Goal: Find specific page/section: Find specific page/section

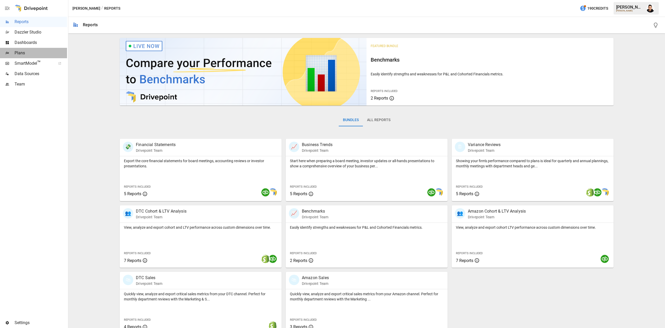
click at [37, 56] on div "Plans" at bounding box center [33, 53] width 67 height 10
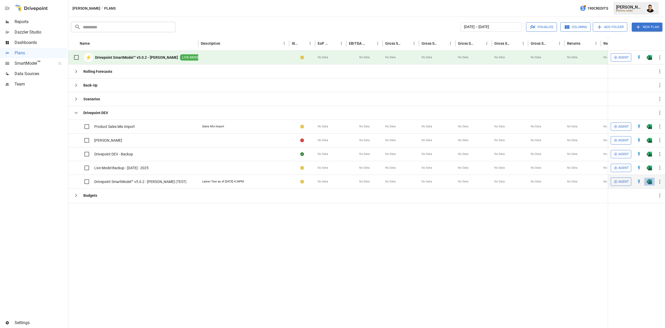
click at [654, 130] on button "button" at bounding box center [649, 127] width 17 height 8
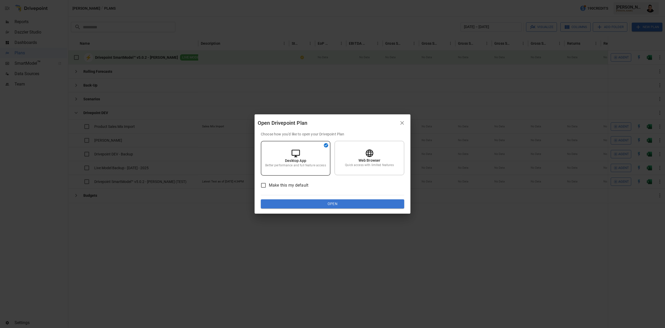
click at [376, 200] on button "Open" at bounding box center [332, 203] width 143 height 9
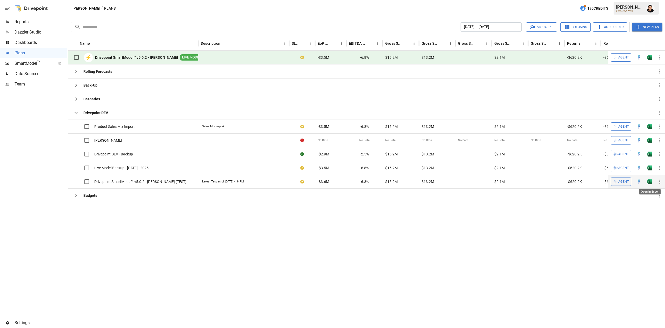
click at [651, 129] on img "Open in Excel" at bounding box center [649, 126] width 5 height 5
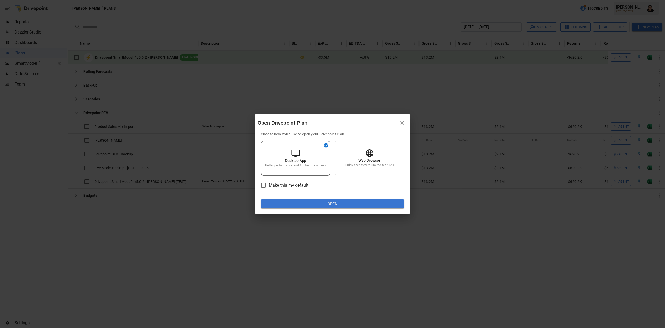
click at [361, 201] on button "Open" at bounding box center [332, 203] width 143 height 9
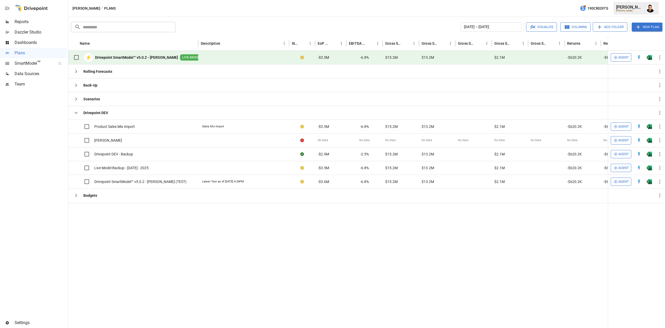
click at [569, 166] on span "-$620.2K" at bounding box center [574, 167] width 15 height 5
drag, startPoint x: 476, startPoint y: 155, endPoint x: 513, endPoint y: 107, distance: 60.6
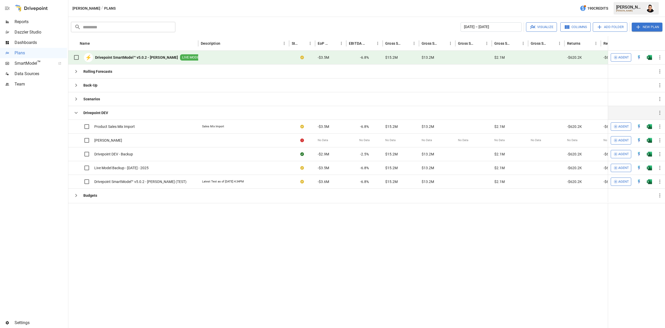
click at [470, 153] on div at bounding box center [474, 154] width 36 height 14
